Goal: Information Seeking & Learning: Learn about a topic

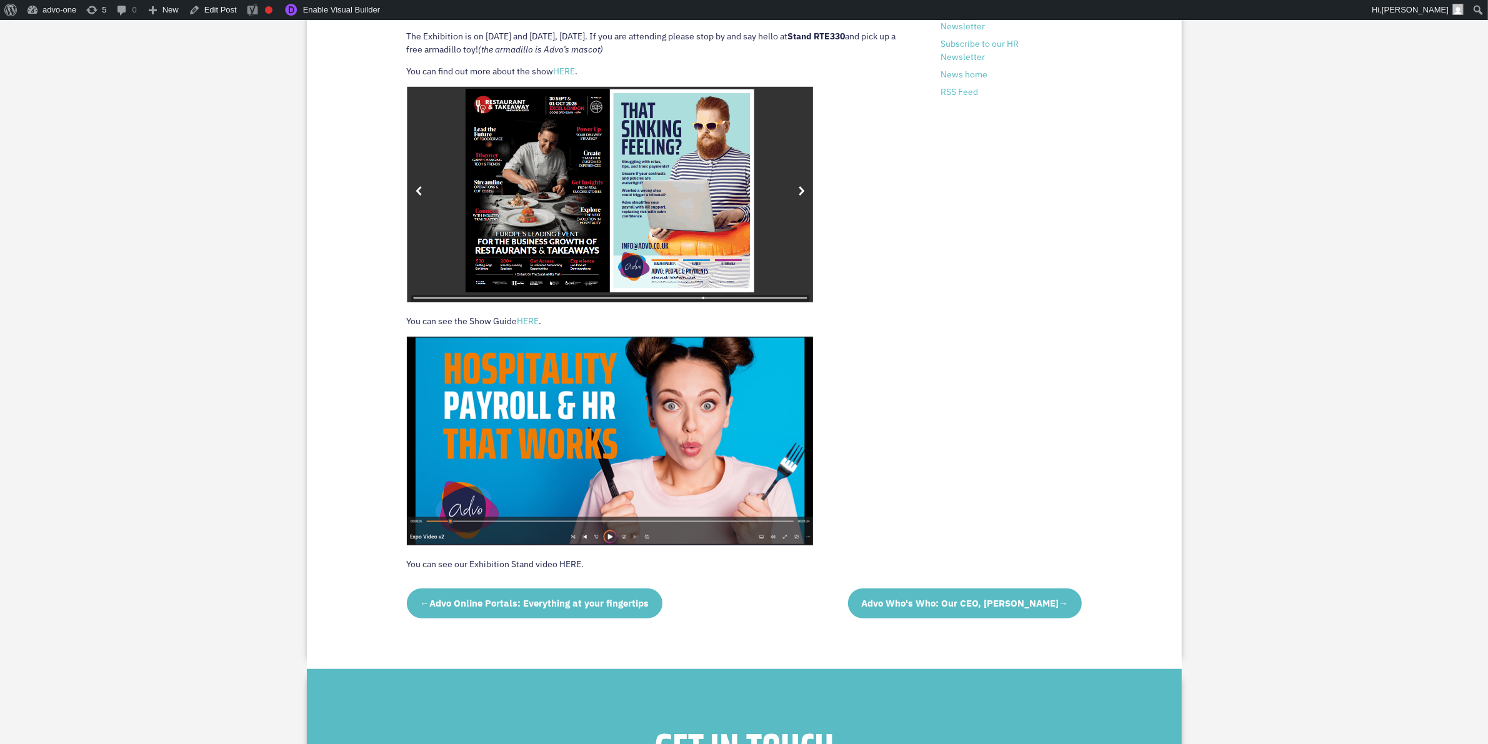
scroll to position [1016, 0]
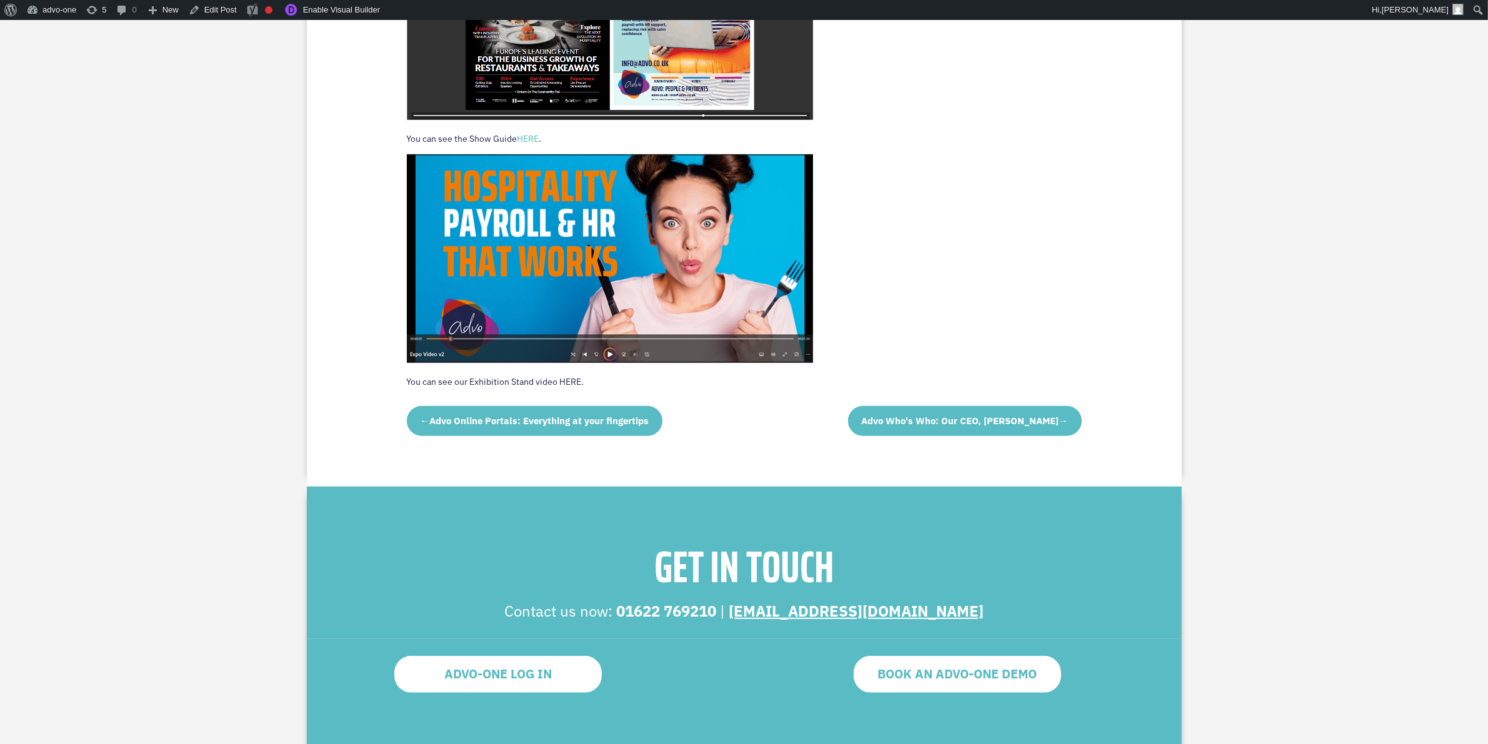
click at [1052, 216] on div "Advo has a presence at Europe’s leading business event dedicated to the growth …" at bounding box center [744, 72] width 675 height 636
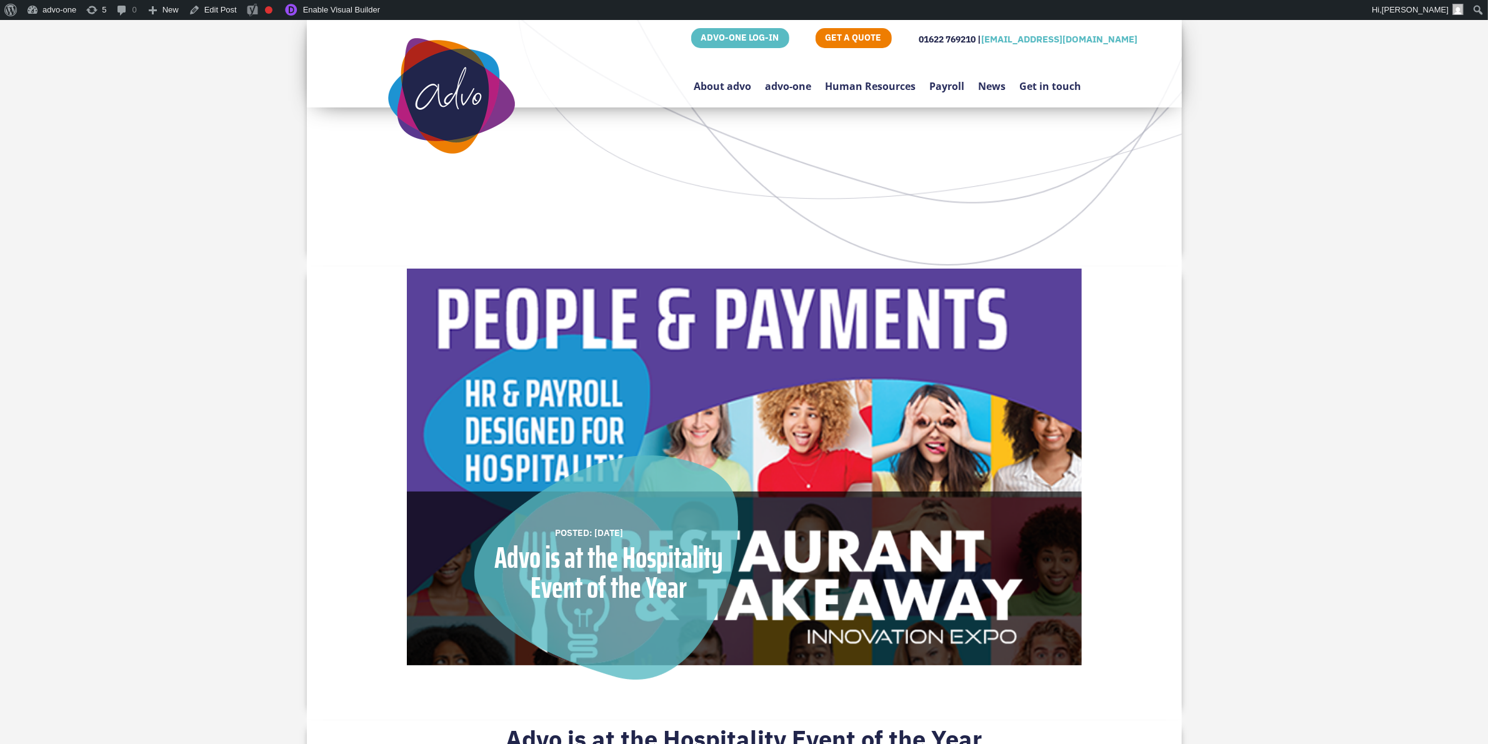
scroll to position [0, 0]
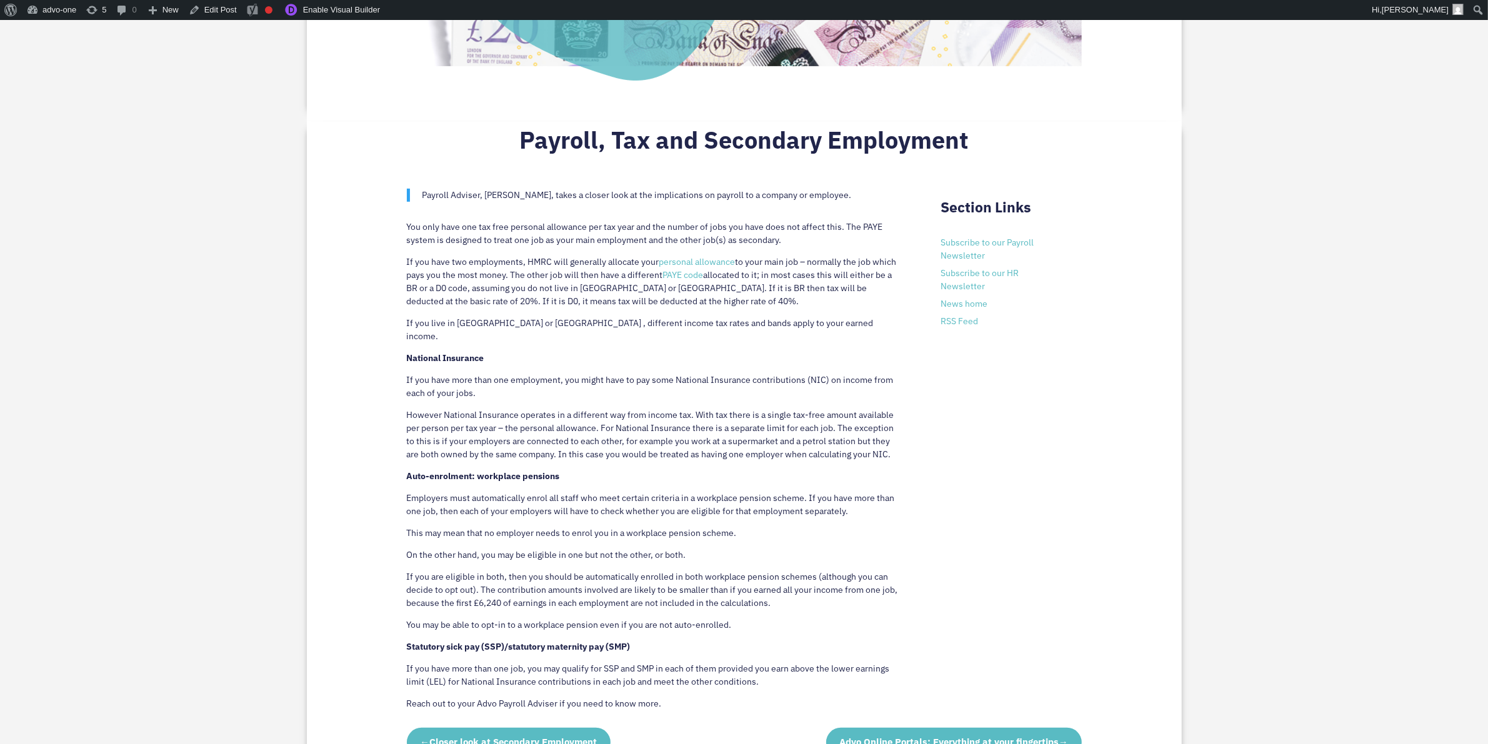
scroll to position [625, 0]
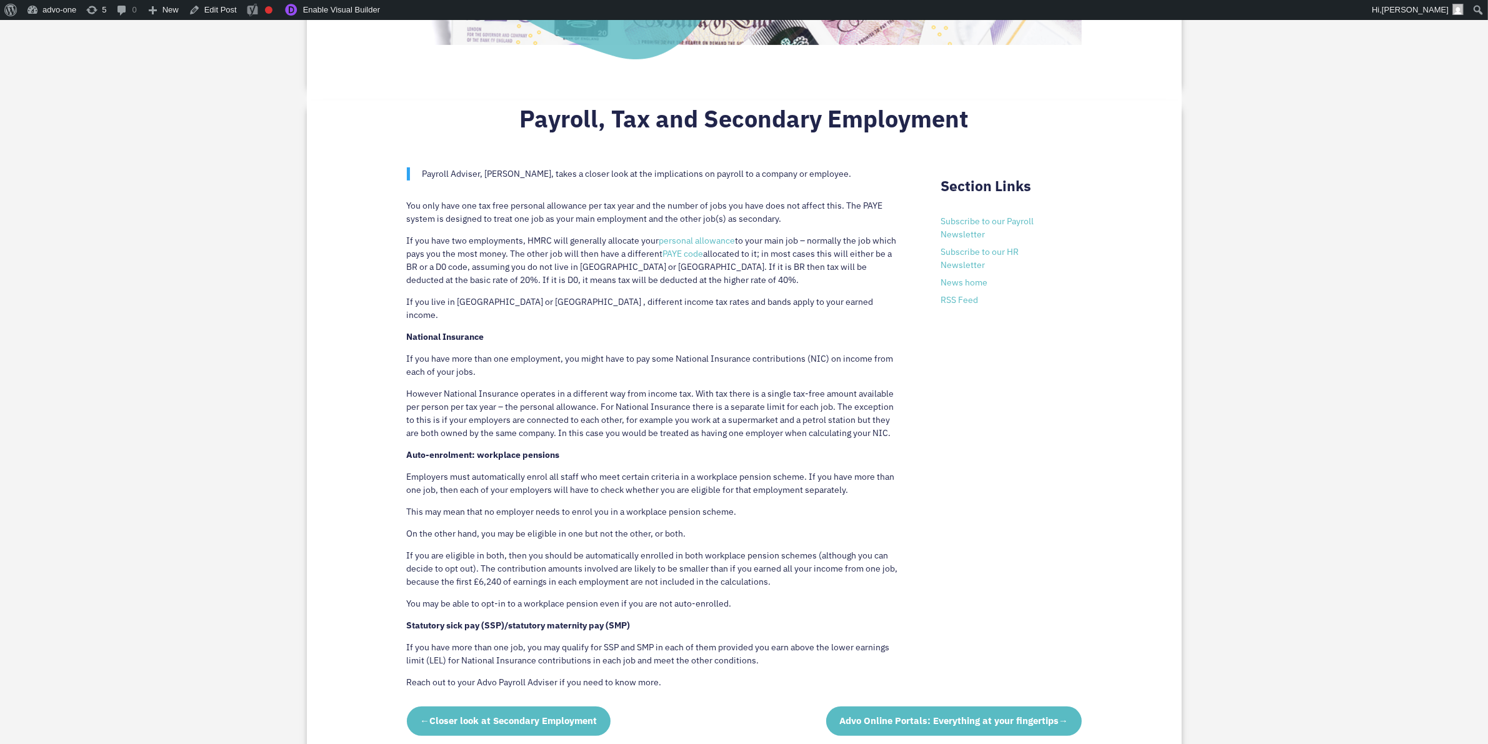
click at [675, 241] on link "personal allowance" at bounding box center [697, 240] width 76 height 11
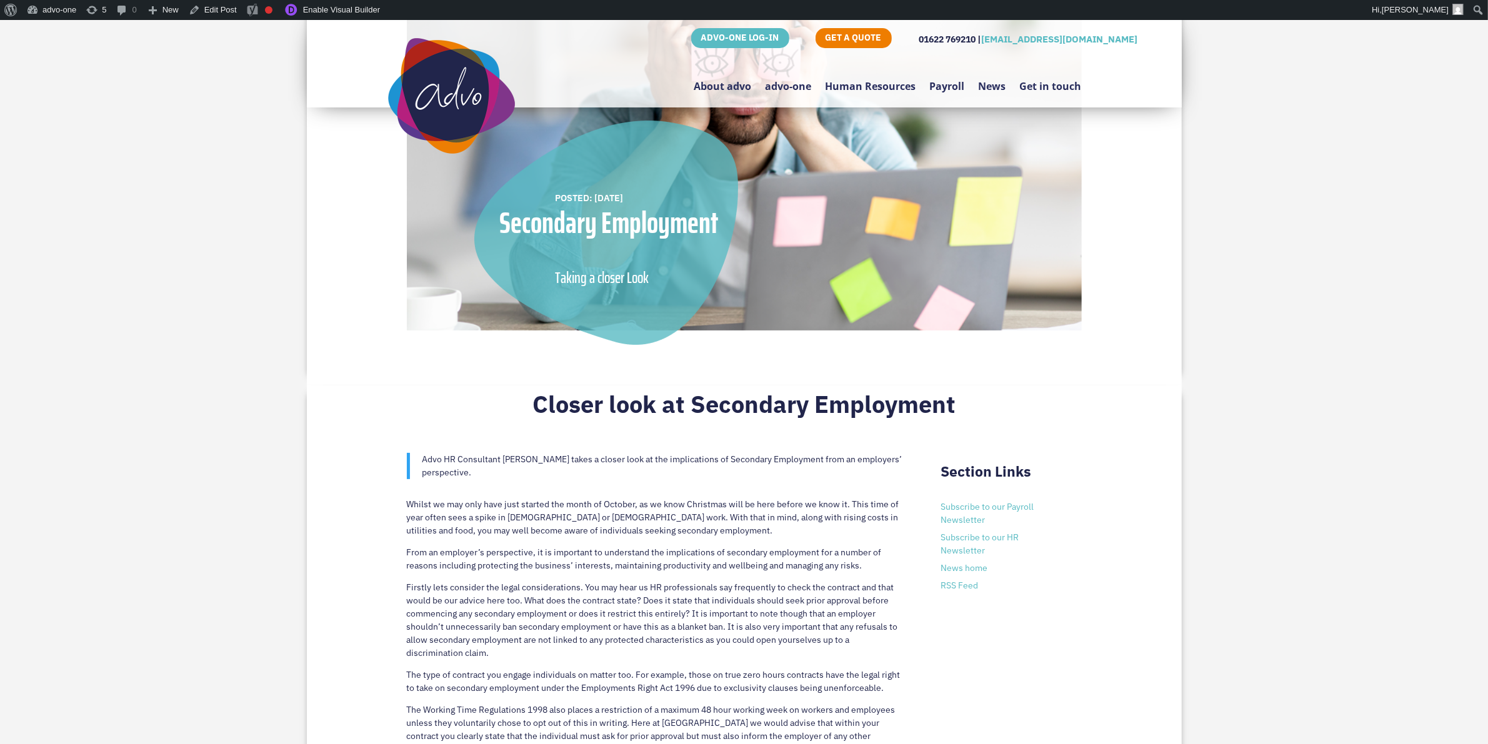
scroll to position [312, 0]
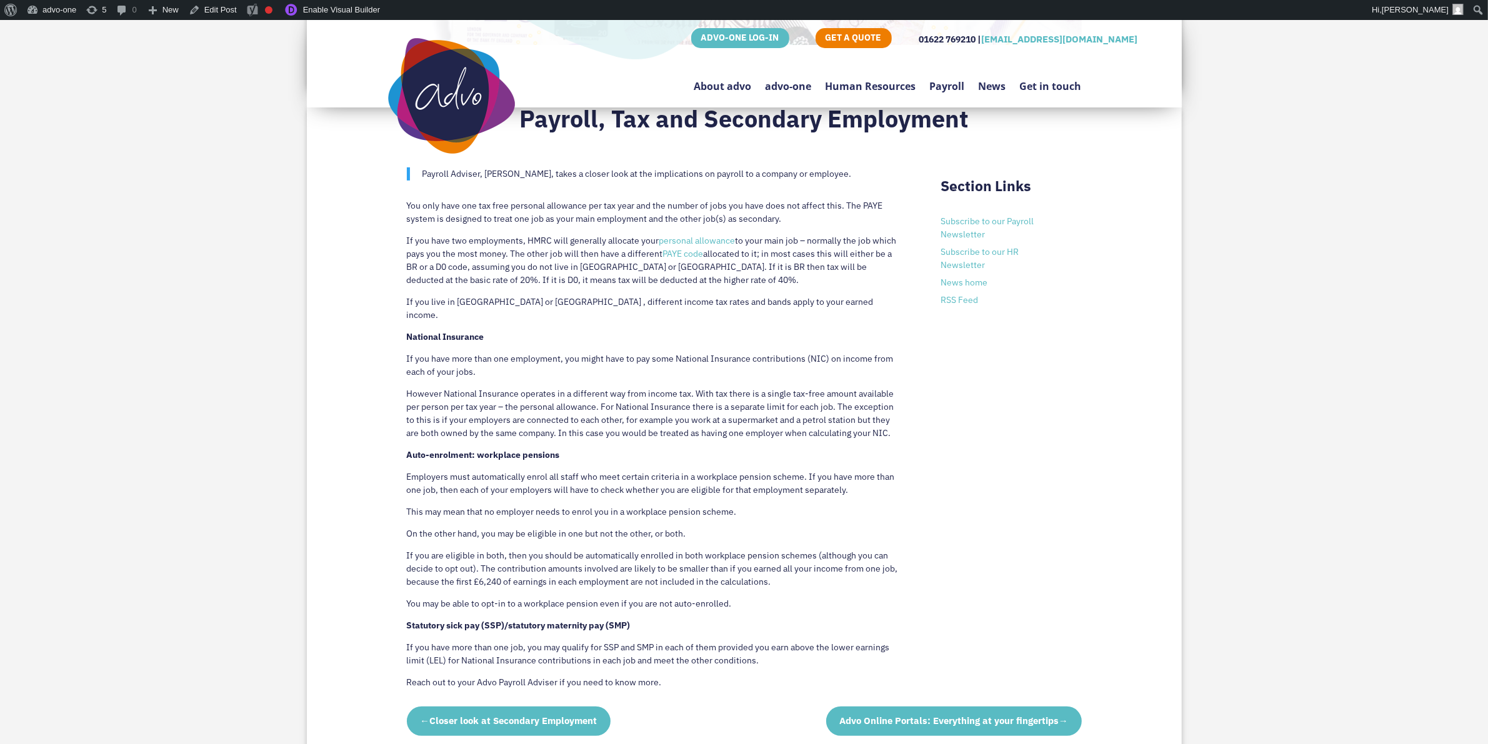
click at [677, 252] on link "PAYE code" at bounding box center [683, 253] width 41 height 11
